Goal: Task Accomplishment & Management: Manage account settings

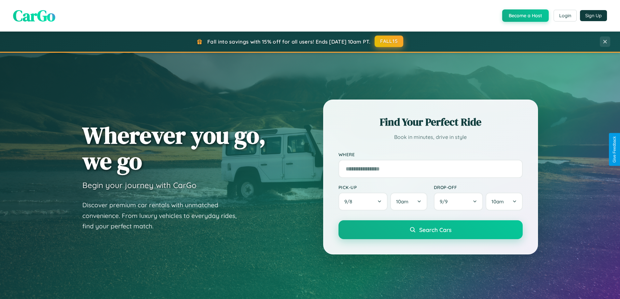
click at [389, 41] on button "FALL15" at bounding box center [388, 41] width 29 height 12
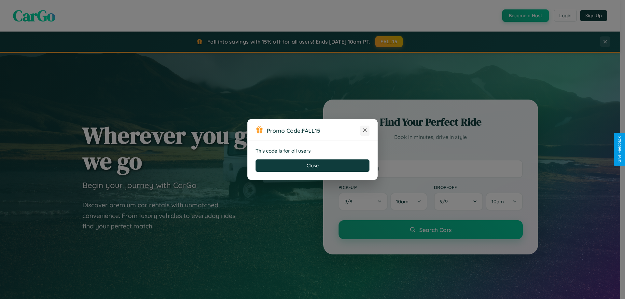
click at [365, 130] on icon at bounding box center [364, 130] width 7 height 7
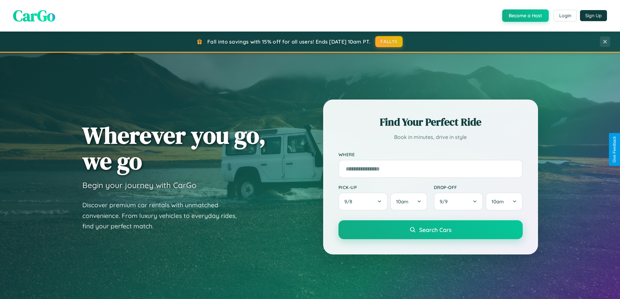
scroll to position [280, 0]
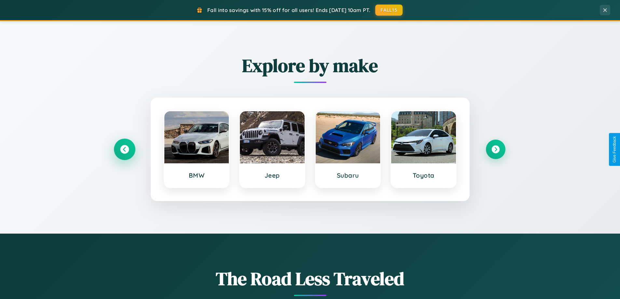
click at [124, 149] on icon at bounding box center [124, 149] width 9 height 9
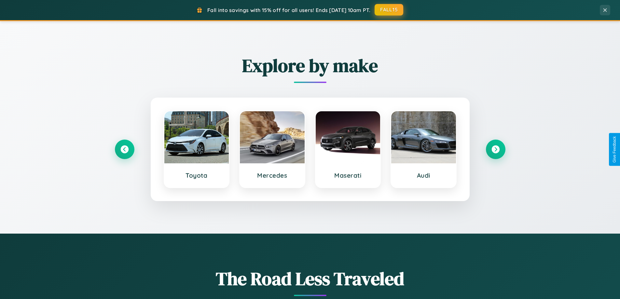
click at [389, 10] on button "FALL15" at bounding box center [388, 10] width 29 height 12
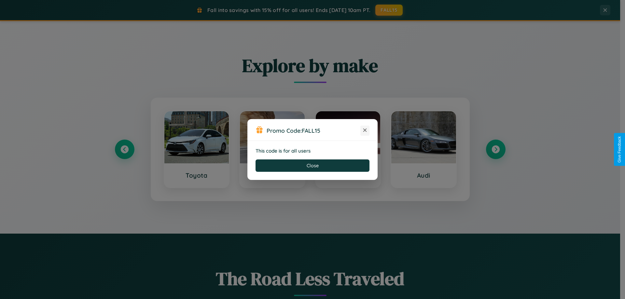
click at [365, 130] on icon at bounding box center [364, 130] width 7 height 7
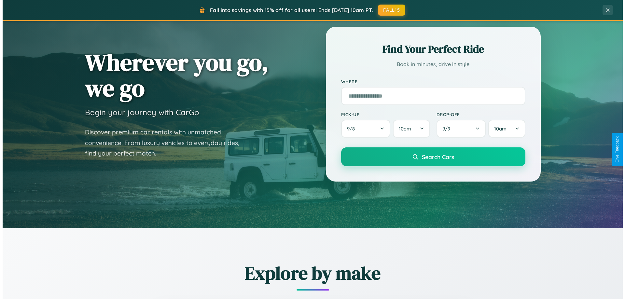
scroll to position [0, 0]
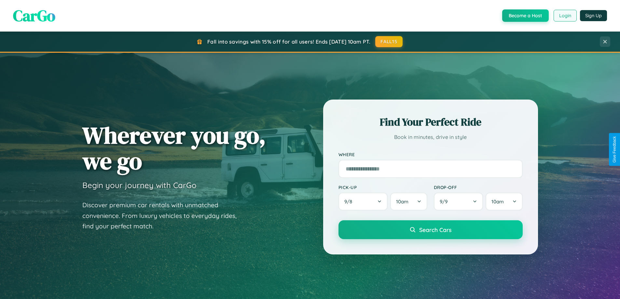
click at [564, 16] on button "Login" at bounding box center [564, 16] width 23 height 12
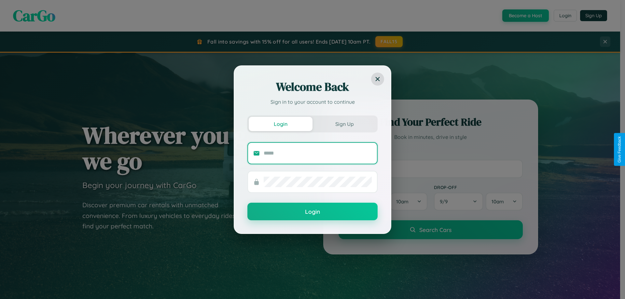
click at [317, 153] on input "text" at bounding box center [317, 153] width 108 height 10
type input "**********"
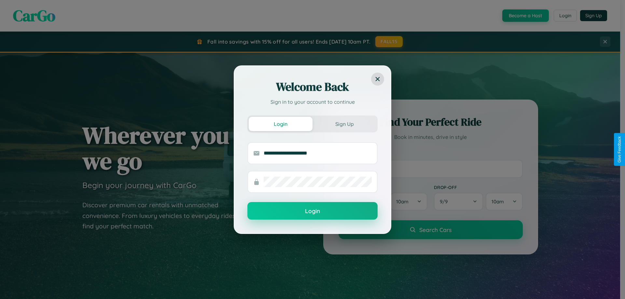
click at [312, 211] on button "Login" at bounding box center [312, 211] width 130 height 18
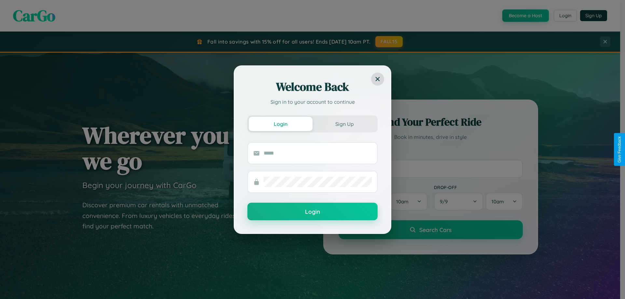
scroll to position [19, 0]
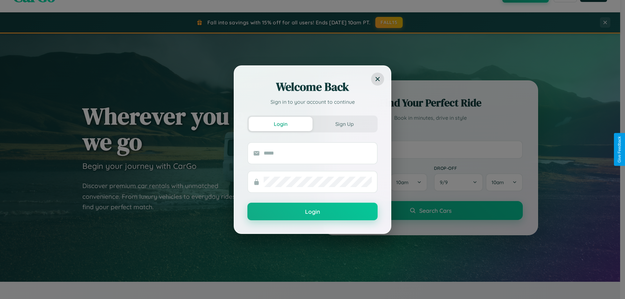
click at [430, 149] on div "Welcome Back Sign in to your account to continue Login Sign Up Login" at bounding box center [312, 149] width 625 height 299
